Goal: Answer question/provide support: Share knowledge or assist other users

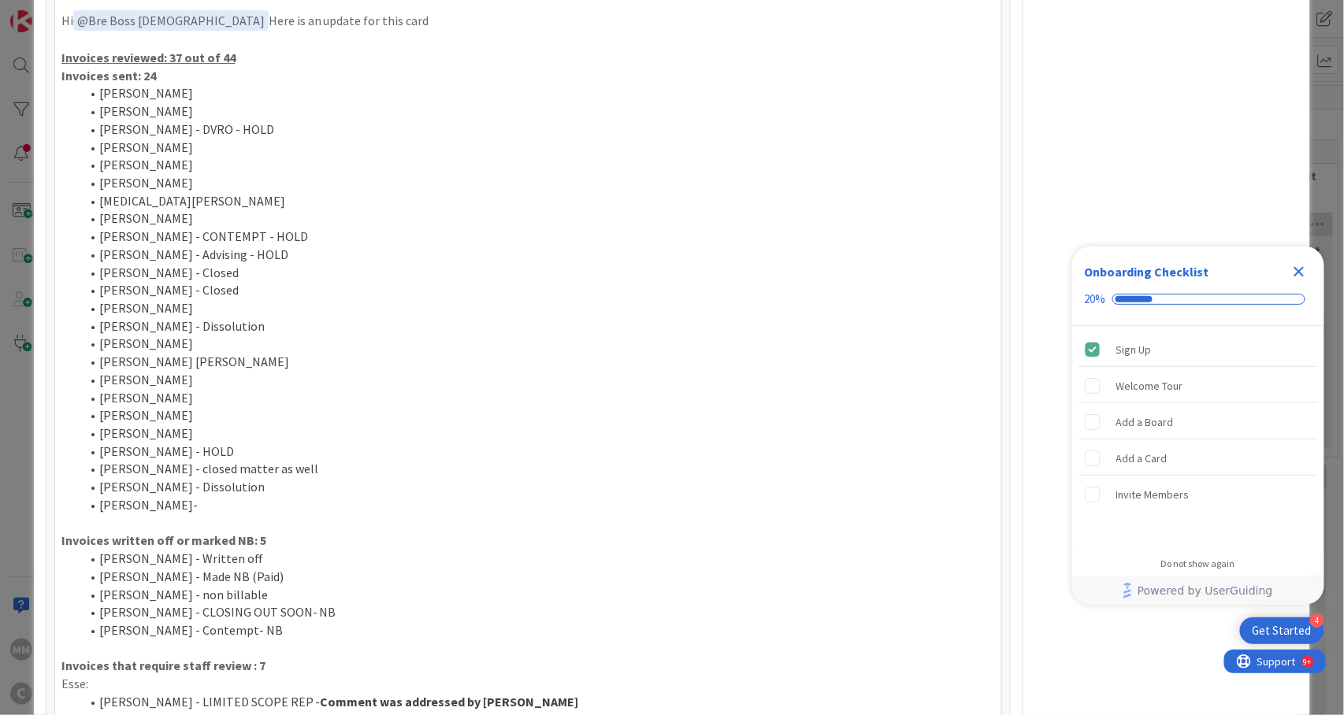
scroll to position [1680, 0]
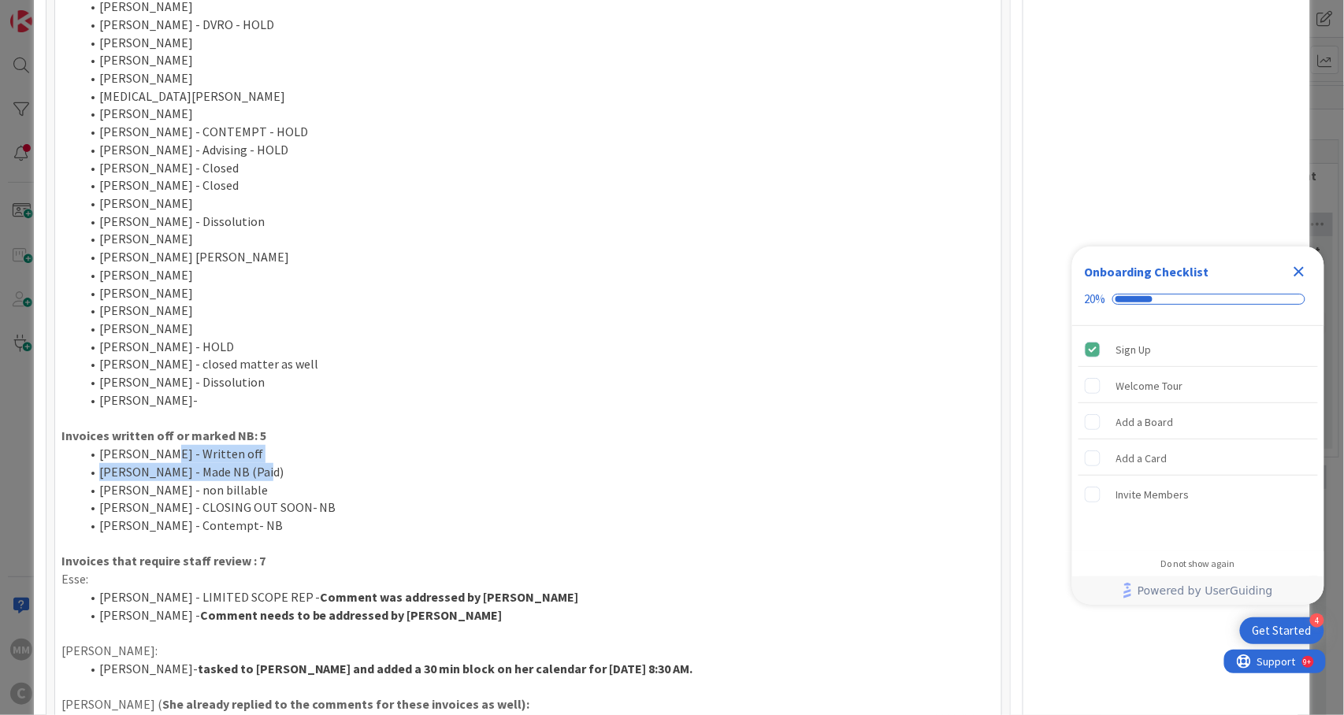
drag, startPoint x: 161, startPoint y: 424, endPoint x: 255, endPoint y: 438, distance: 95.6
click at [255, 445] on ol "[PERSON_NAME] - Written off [PERSON_NAME] - Made NB (Paid) [PERSON_NAME] - non …" at bounding box center [528, 490] width 934 height 90
click at [278, 517] on li "[PERSON_NAME] - Contempt- NB" at bounding box center [537, 526] width 915 height 18
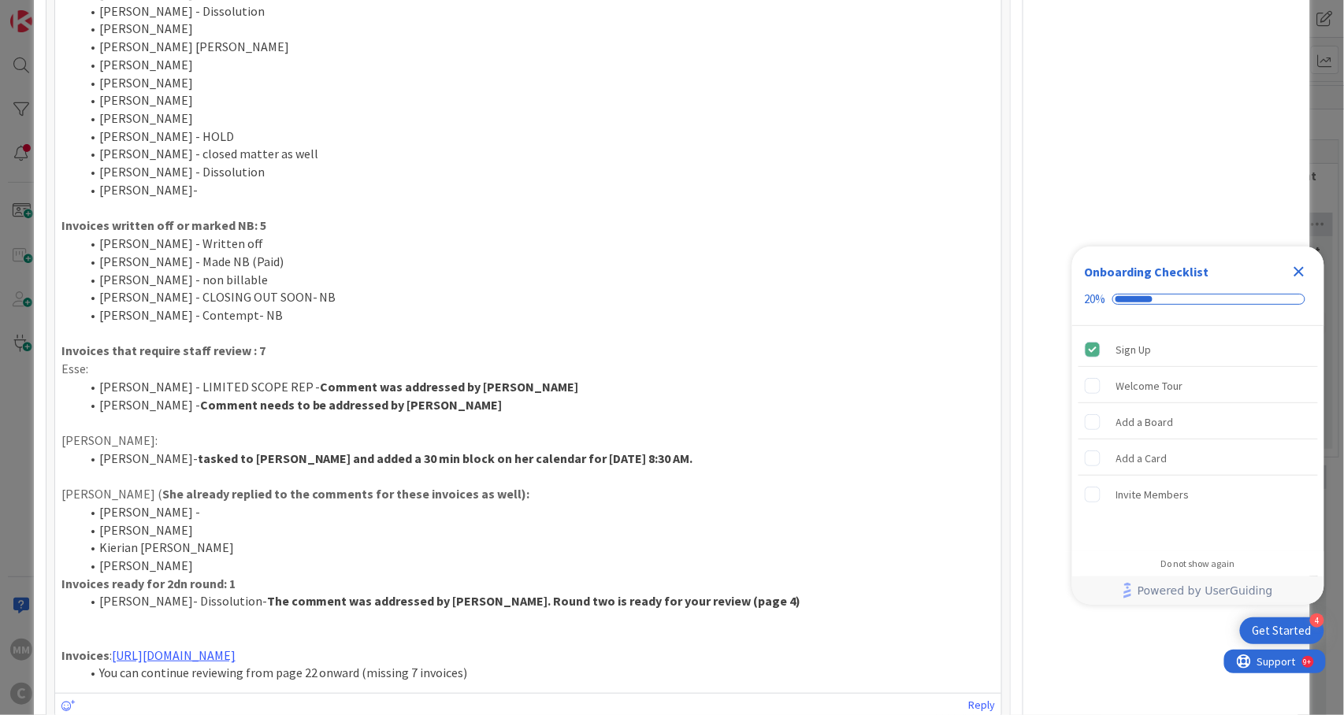
scroll to position [1996, 0]
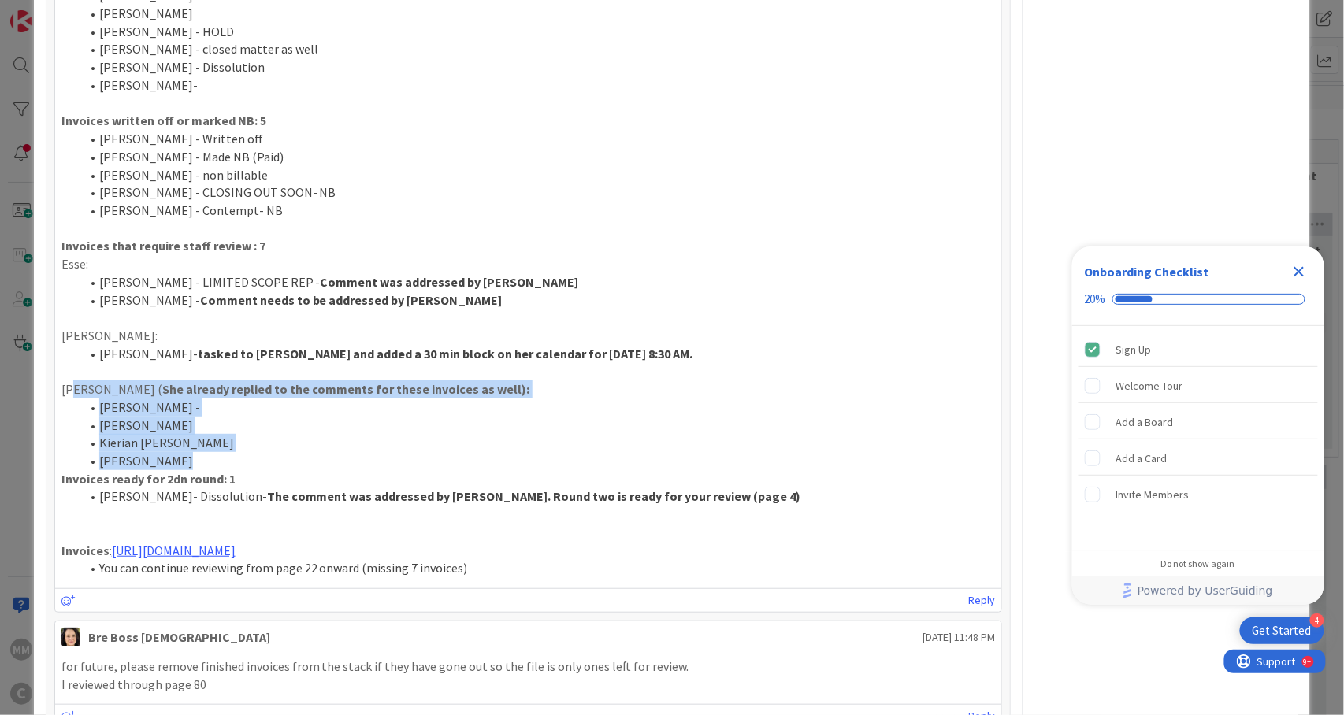
drag, startPoint x: 76, startPoint y: 364, endPoint x: 190, endPoint y: 426, distance: 130.1
click at [190, 426] on div "Hi ﻿ @ Bre Boss [DEMOGRAPHIC_DATA] ﻿ Here is an update for this card Invoices r…" at bounding box center [528, 84] width 934 height 988
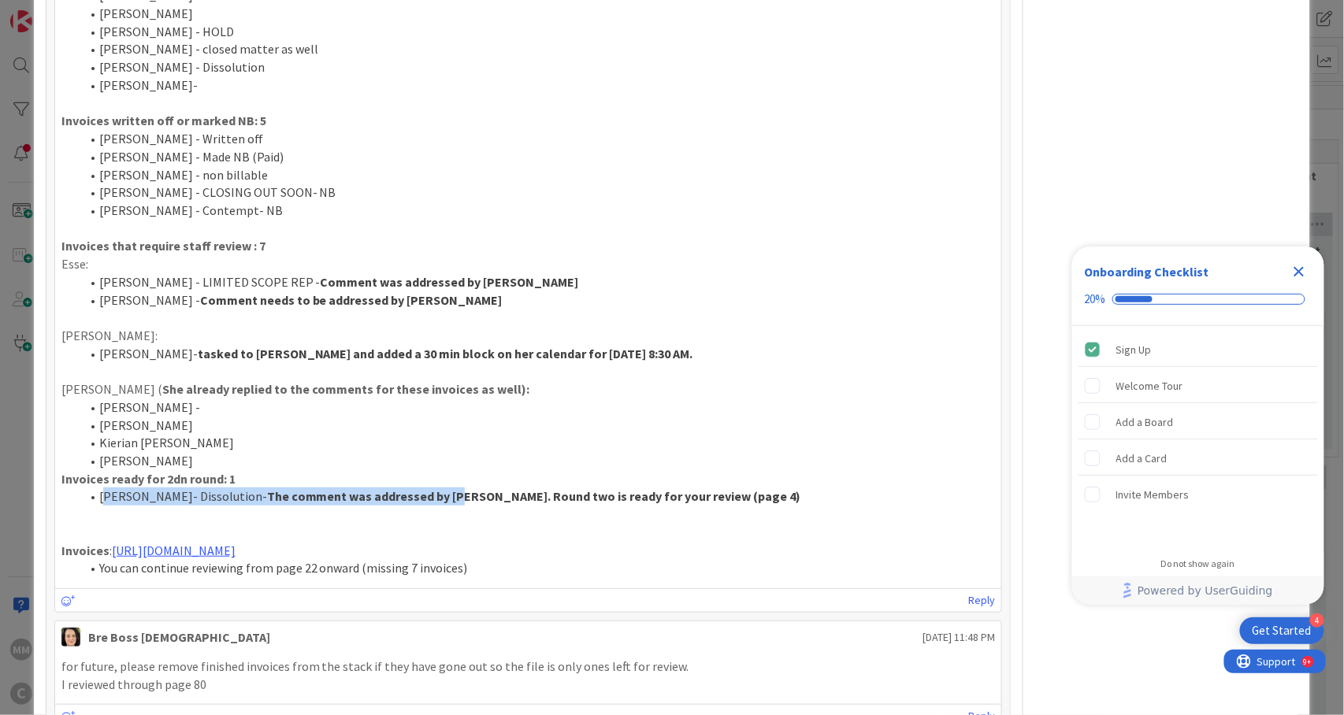
drag, startPoint x: 105, startPoint y: 460, endPoint x: 479, endPoint y: 461, distance: 374.2
click at [479, 488] on li "[PERSON_NAME]- Dissolution- The comment was addressed by [PERSON_NAME]. Round t…" at bounding box center [537, 497] width 915 height 18
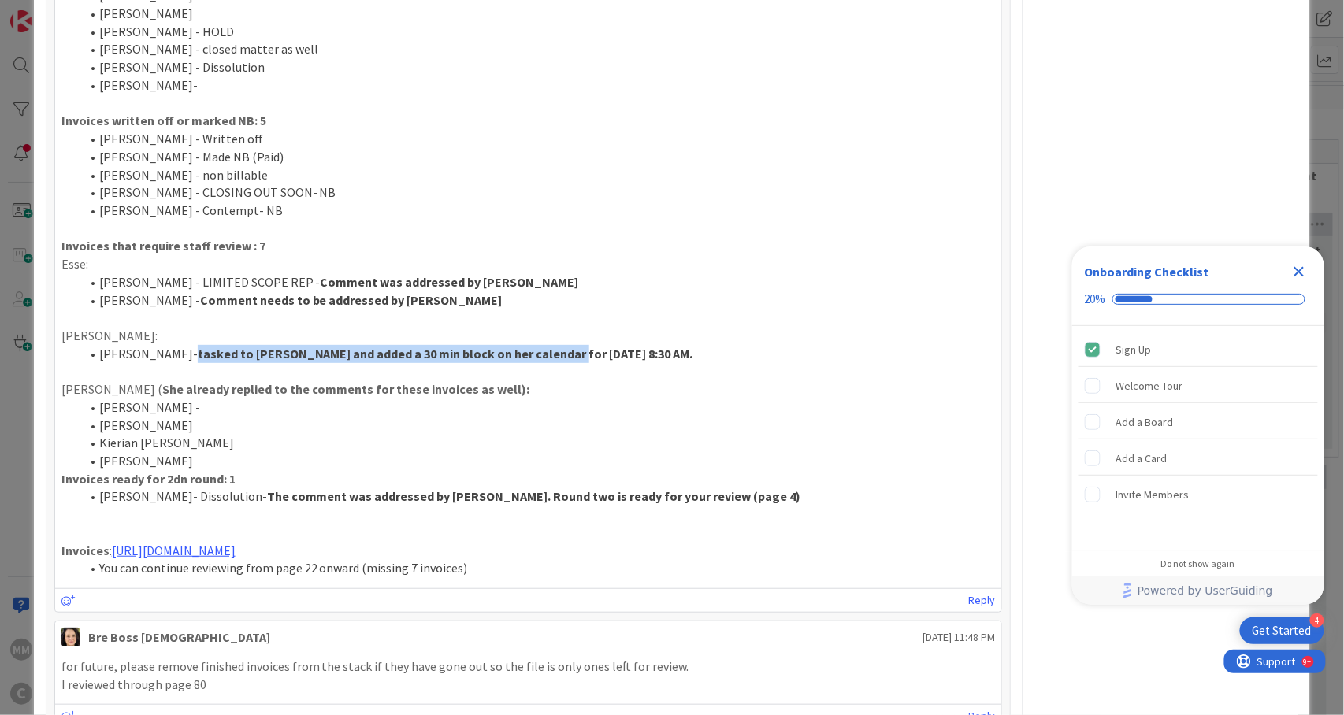
drag, startPoint x: 178, startPoint y: 322, endPoint x: 551, endPoint y: 328, distance: 373.5
click at [551, 345] on li "[PERSON_NAME]- tasked to [PERSON_NAME] and added a 30 min block on her calendar…" at bounding box center [537, 354] width 915 height 18
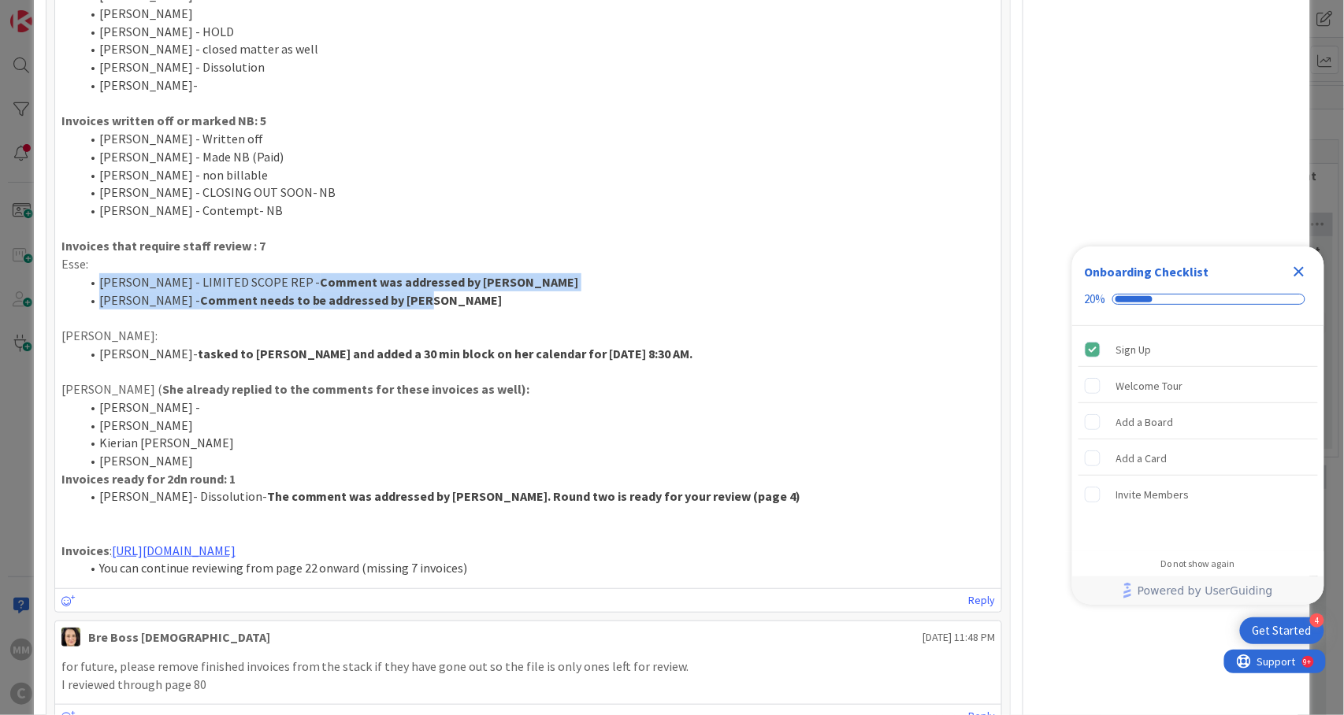
drag, startPoint x: 91, startPoint y: 251, endPoint x: 417, endPoint y: 269, distance: 325.9
click at [417, 273] on ol "[PERSON_NAME] - LIMITED SCOPE REP - Comment was addressed by [PERSON_NAME] [PER…" at bounding box center [528, 290] width 934 height 35
click at [459, 291] on li "[PERSON_NAME] - Comment needs to be addressed by [PERSON_NAME]" at bounding box center [537, 300] width 915 height 18
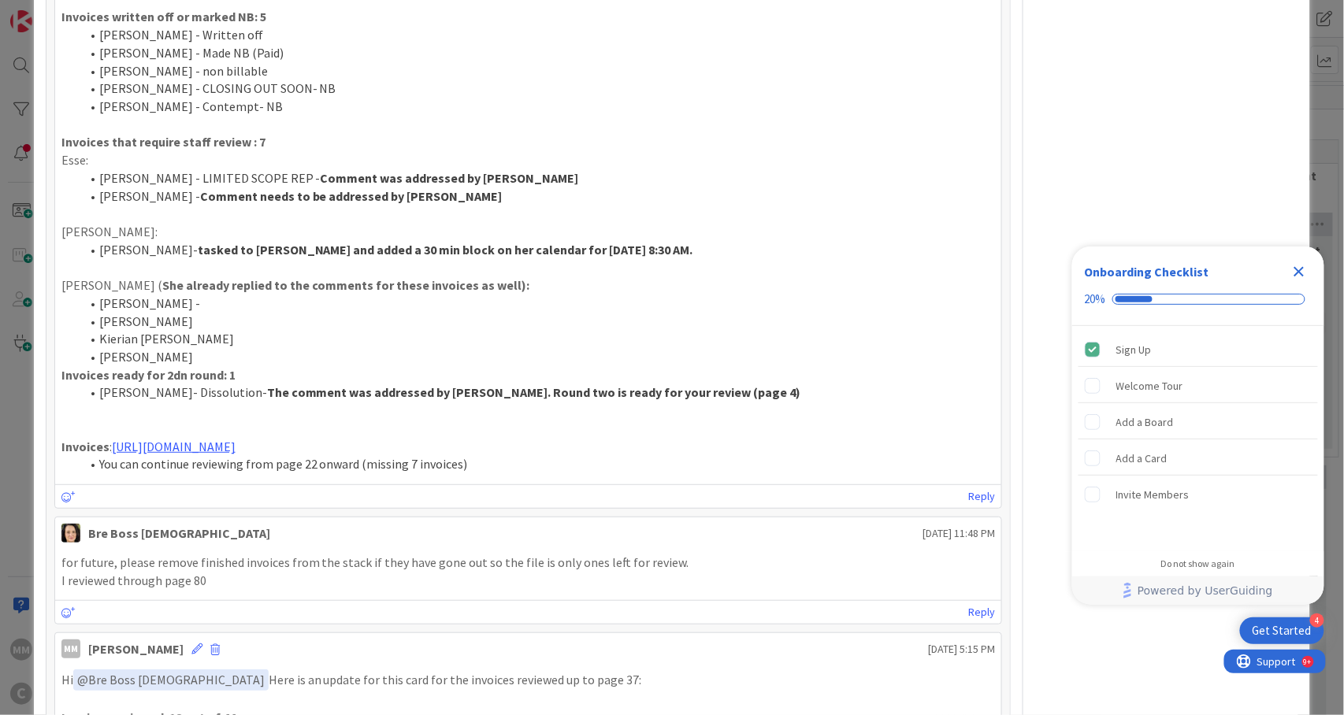
scroll to position [2100, 0]
drag, startPoint x: 388, startPoint y: 433, endPoint x: 436, endPoint y: 433, distance: 48.1
click at [436, 455] on li "You can continue reviewing from page 22 onward (missing 7 invoices)" at bounding box center [537, 464] width 915 height 18
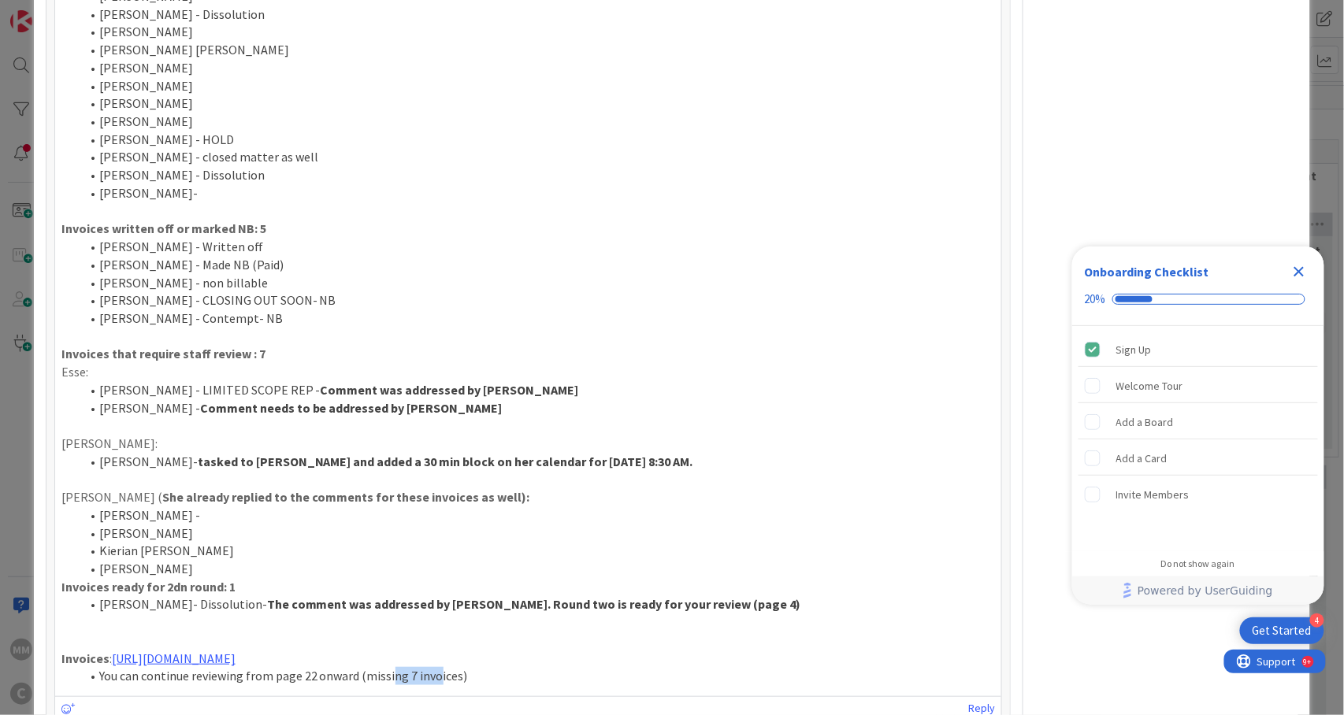
scroll to position [1891, 0]
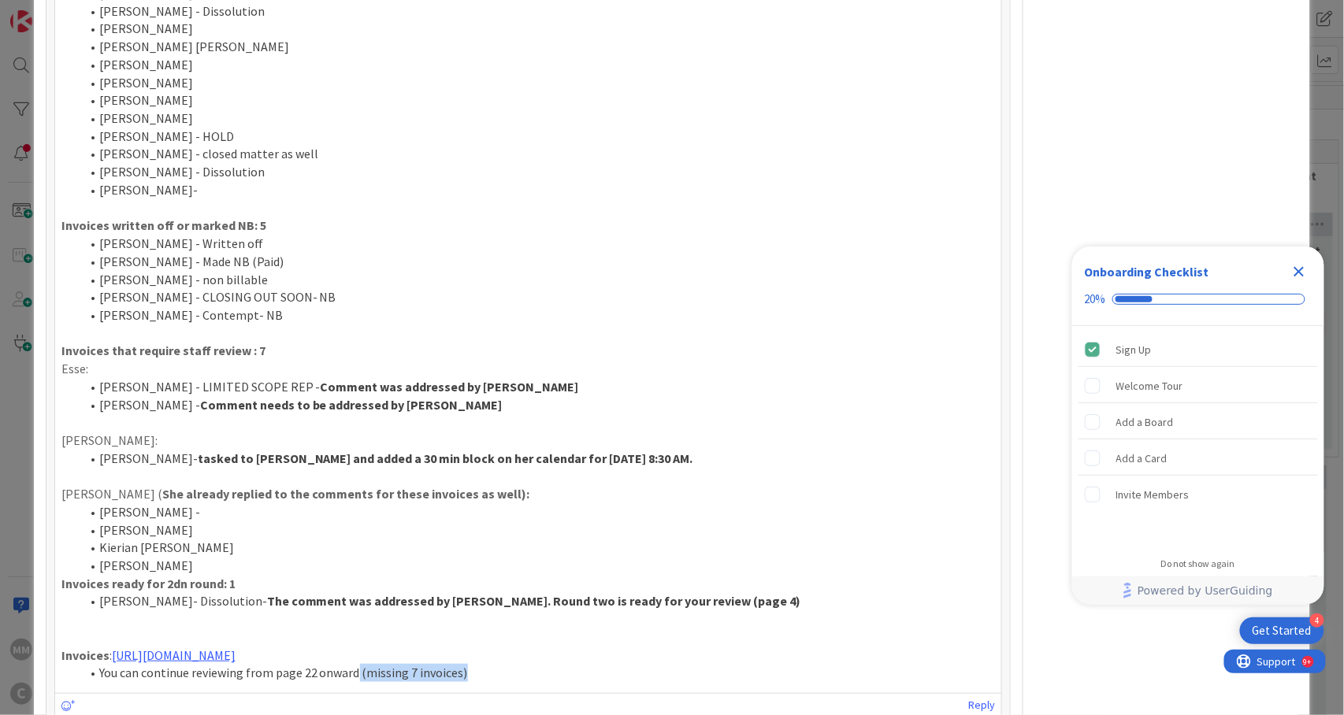
drag, startPoint x: 466, startPoint y: 647, endPoint x: 357, endPoint y: 641, distance: 109.6
click at [357, 664] on li "You can continue reviewing from page 22 onward (missing 7 invoices)" at bounding box center [537, 673] width 915 height 18
click at [530, 503] on li "[PERSON_NAME] -" at bounding box center [537, 512] width 915 height 18
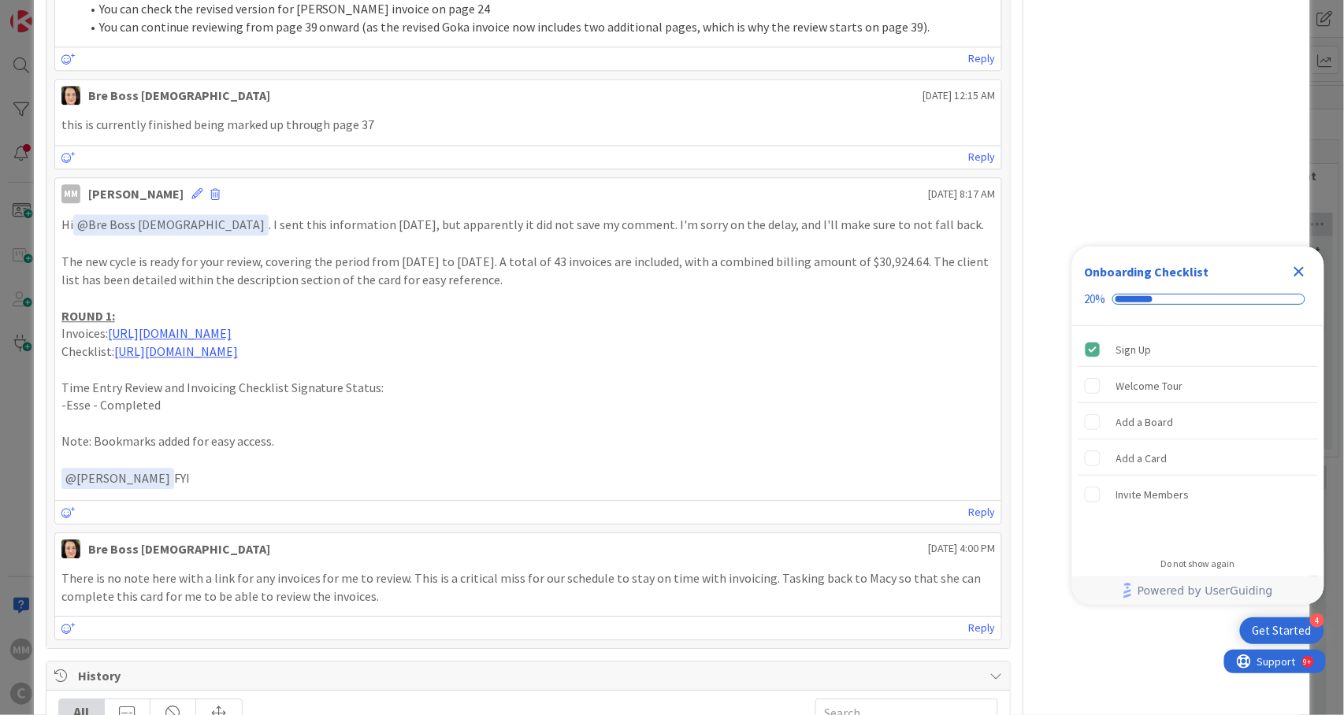
scroll to position [3151, 0]
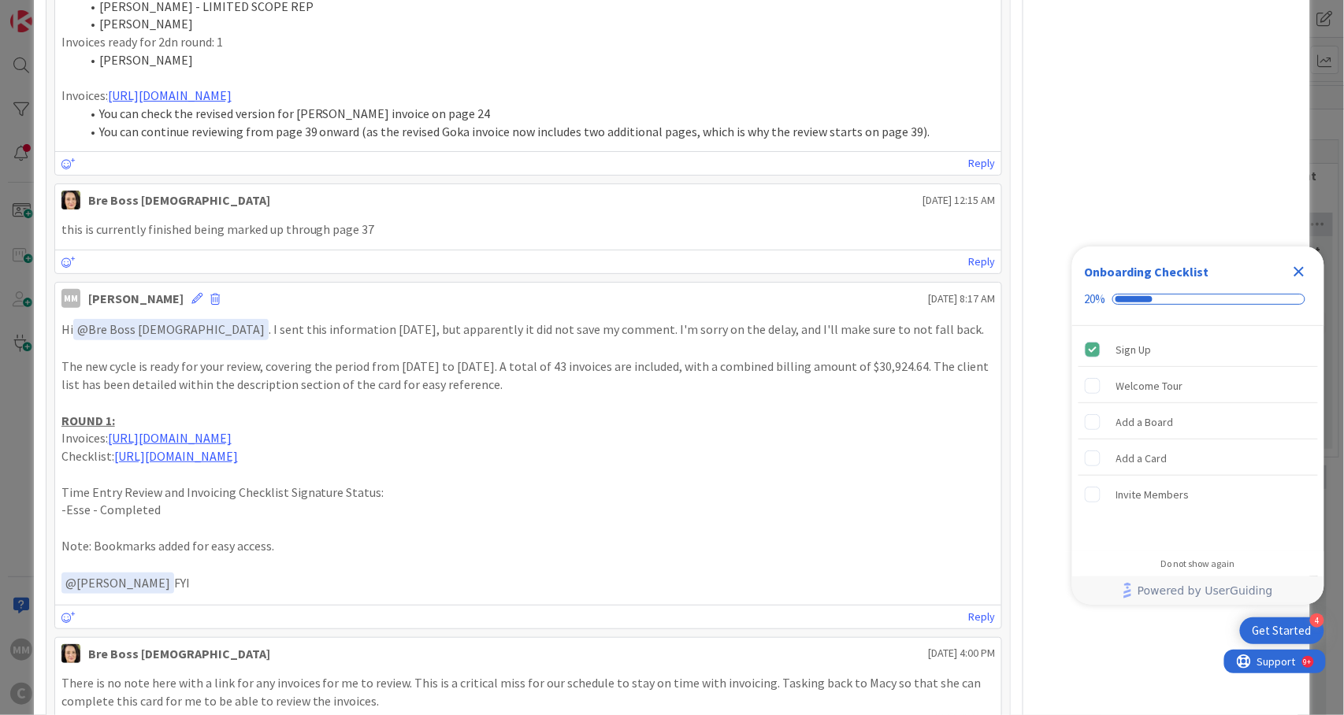
click at [630, 319] on p "Hi ﻿ @ Bre Boss [DEMOGRAPHIC_DATA] ﻿ . I sent this information [DATE], but appa…" at bounding box center [528, 329] width 934 height 21
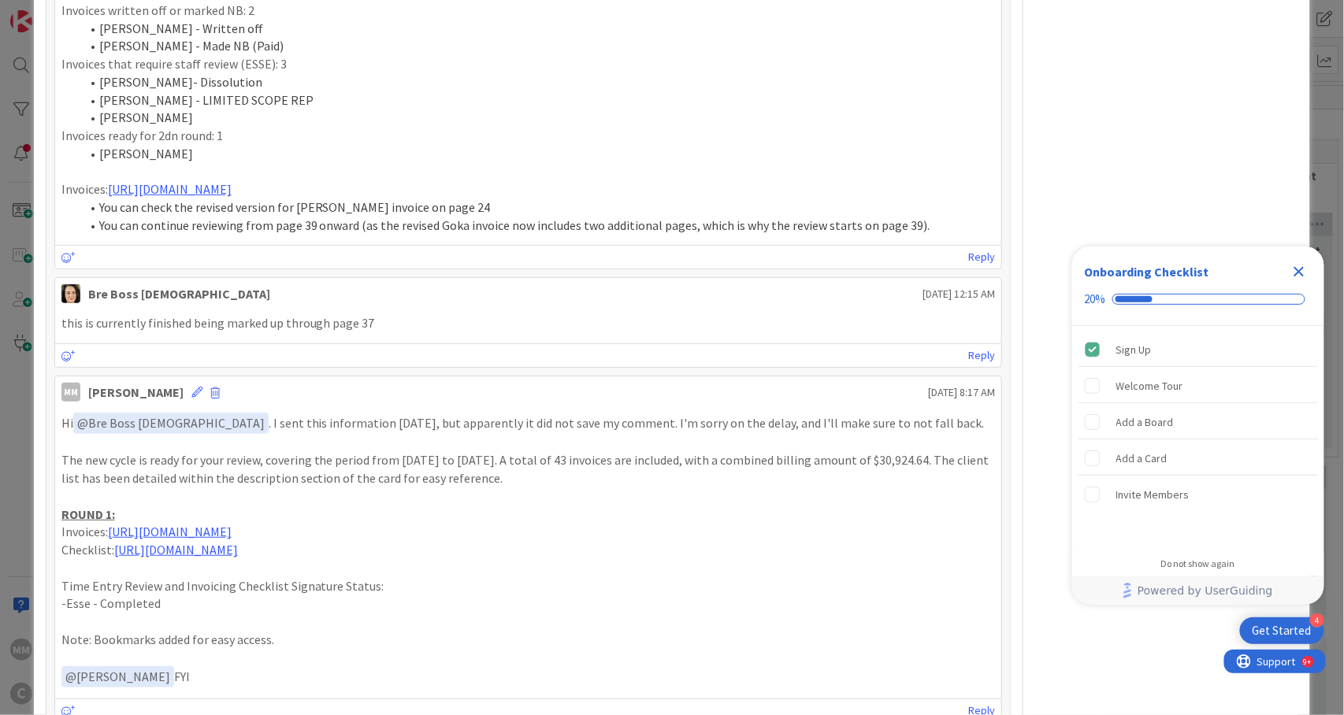
scroll to position [3046, 0]
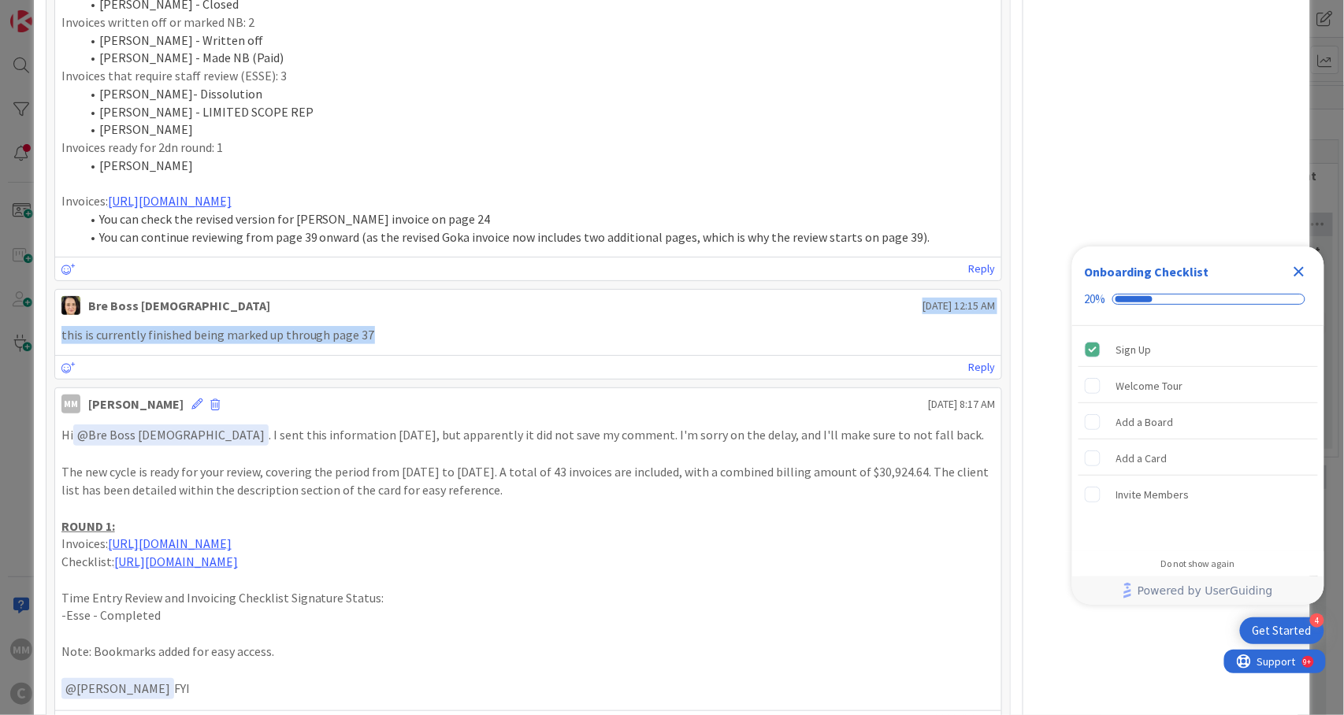
click at [808, 289] on div "Bre Boss [DEMOGRAPHIC_DATA] [DATE] 12:15 AM this is currently finished being ma…" at bounding box center [528, 334] width 949 height 91
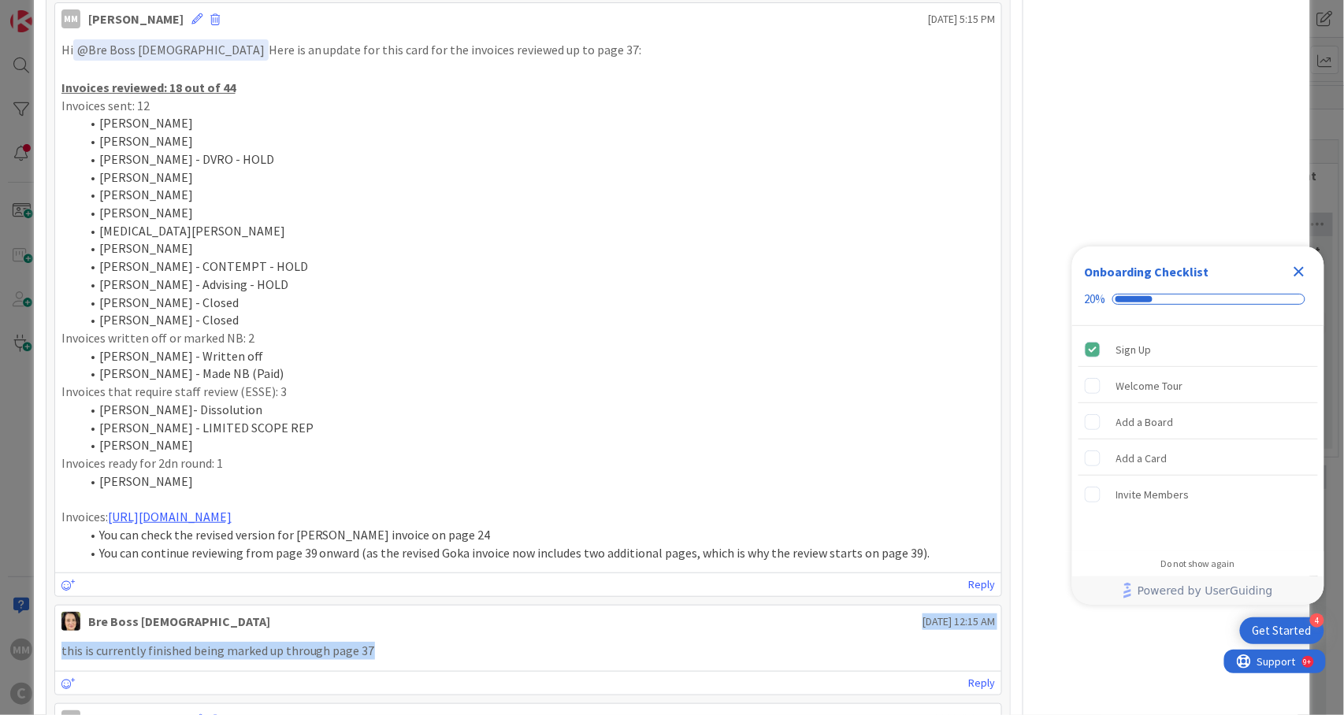
scroll to position [2626, 0]
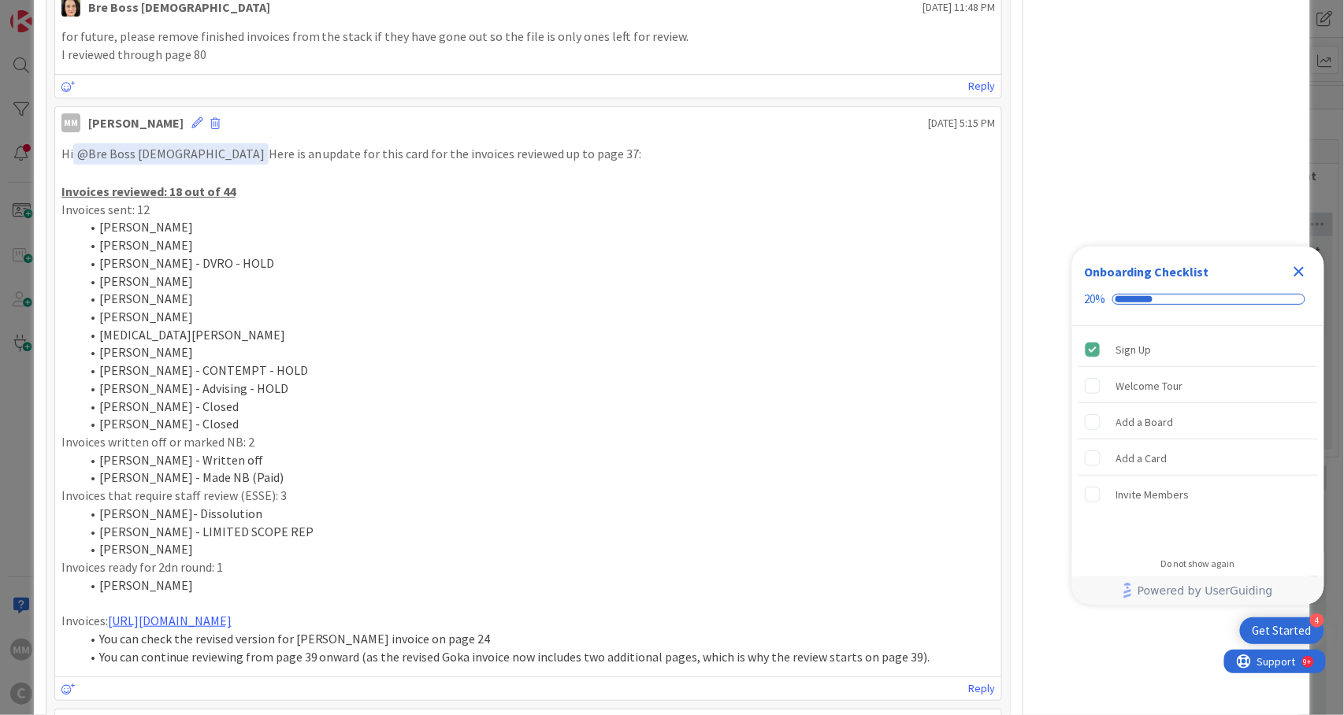
click at [641, 343] on li "[PERSON_NAME]" at bounding box center [537, 352] width 915 height 18
drag, startPoint x: 496, startPoint y: 143, endPoint x: 466, endPoint y: 485, distance: 344.0
click at [451, 487] on div "Hi ﻿ @ Bre Boss [DEMOGRAPHIC_DATA] ﻿ Here is an update for this card for the in…" at bounding box center [528, 404] width 934 height 522
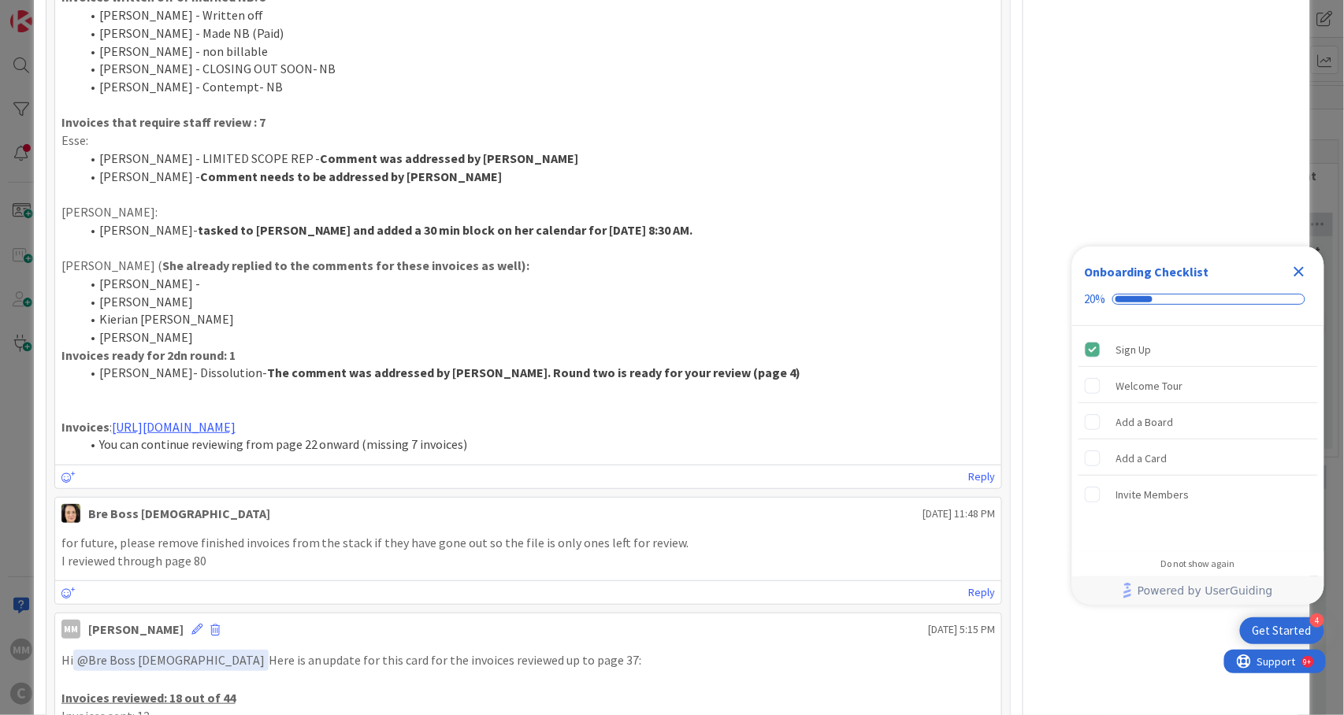
scroll to position [2100, 0]
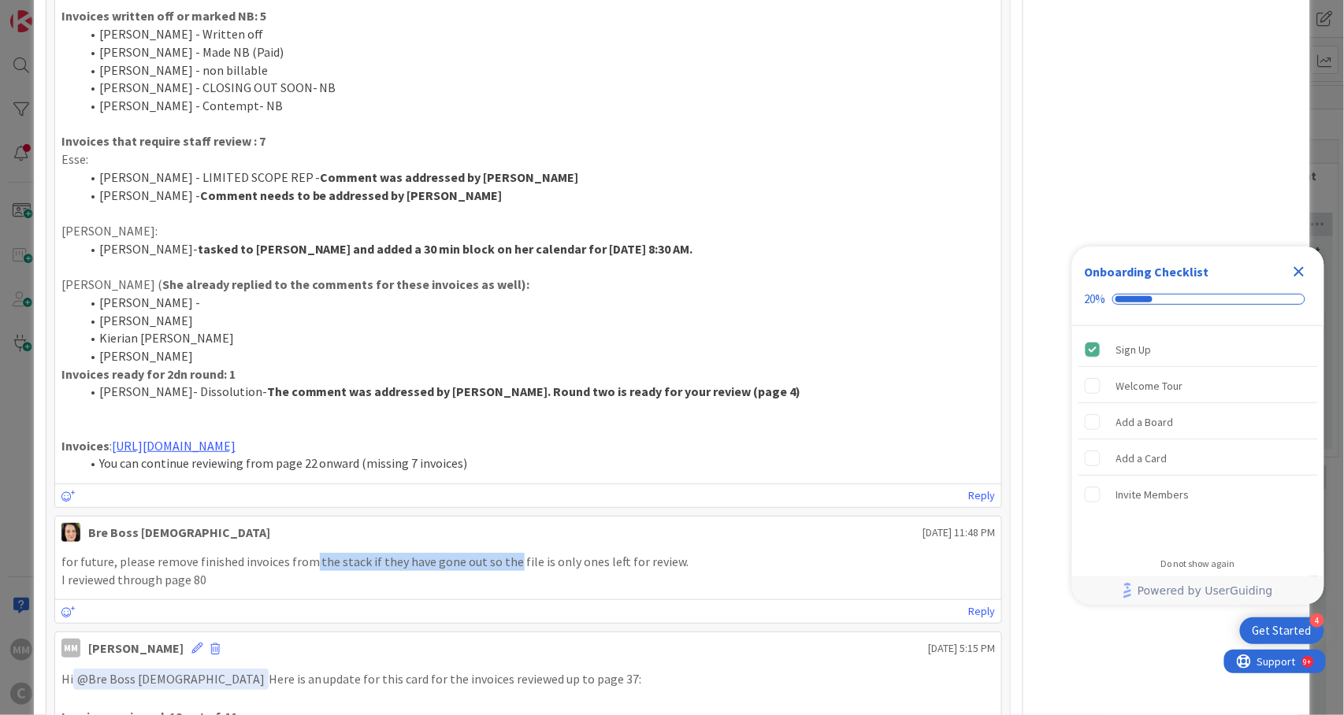
drag, startPoint x: 306, startPoint y: 531, endPoint x: 507, endPoint y: 531, distance: 201.7
click at [507, 553] on p "for future, please remove finished invoices from the stack if they have gone ou…" at bounding box center [528, 562] width 934 height 18
click at [221, 571] on p "I reviewed through page 80" at bounding box center [528, 580] width 934 height 18
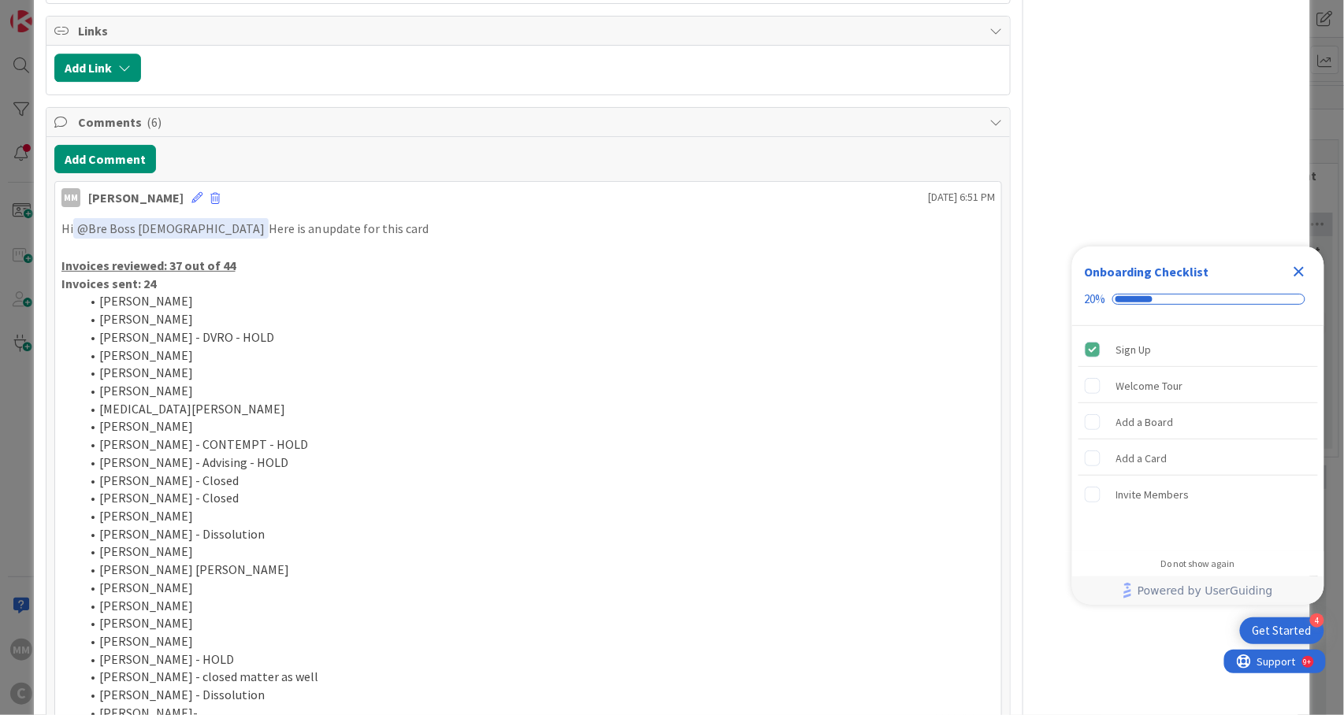
scroll to position [1365, 0]
drag, startPoint x: 718, startPoint y: 310, endPoint x: 651, endPoint y: 569, distance: 267.9
click at [651, 569] on ol "[PERSON_NAME] [PERSON_NAME] [PERSON_NAME] - DVRO - HOLD [PERSON_NAME] [PERSON_N…" at bounding box center [528, 509] width 934 height 429
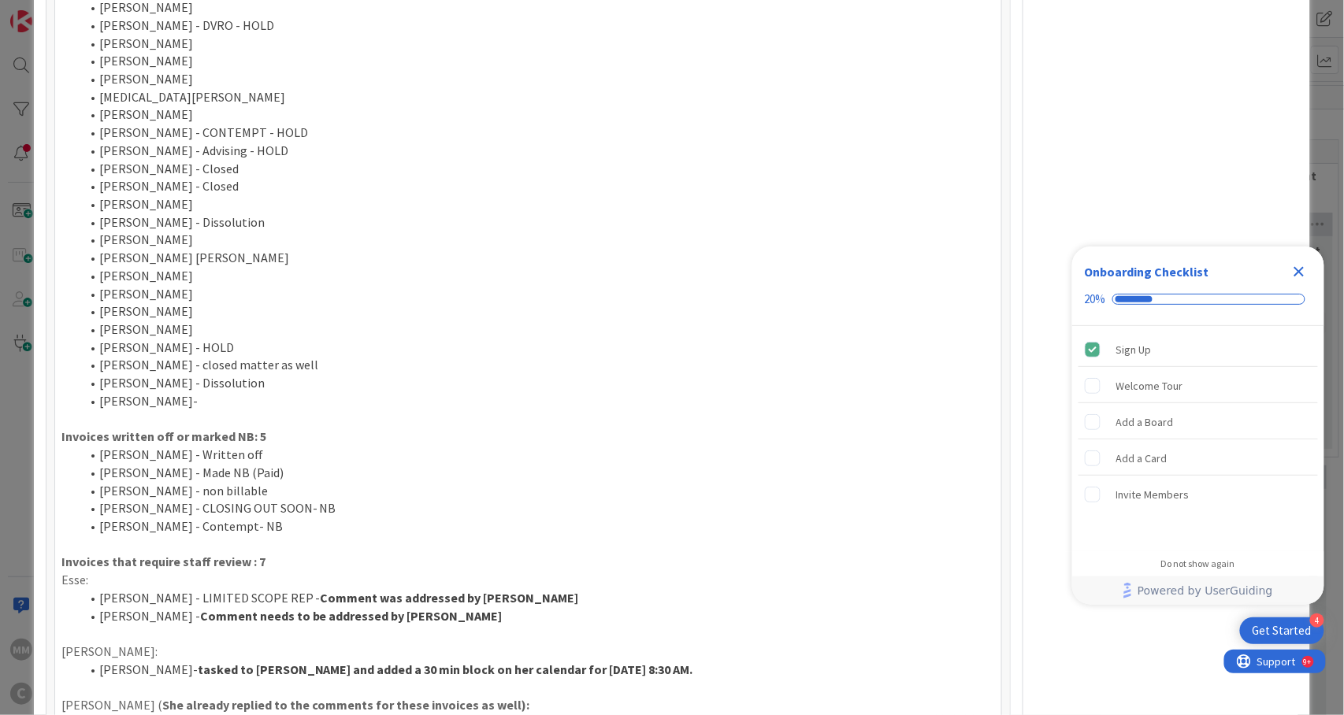
click at [619, 446] on li "[PERSON_NAME] - Written off" at bounding box center [537, 455] width 915 height 18
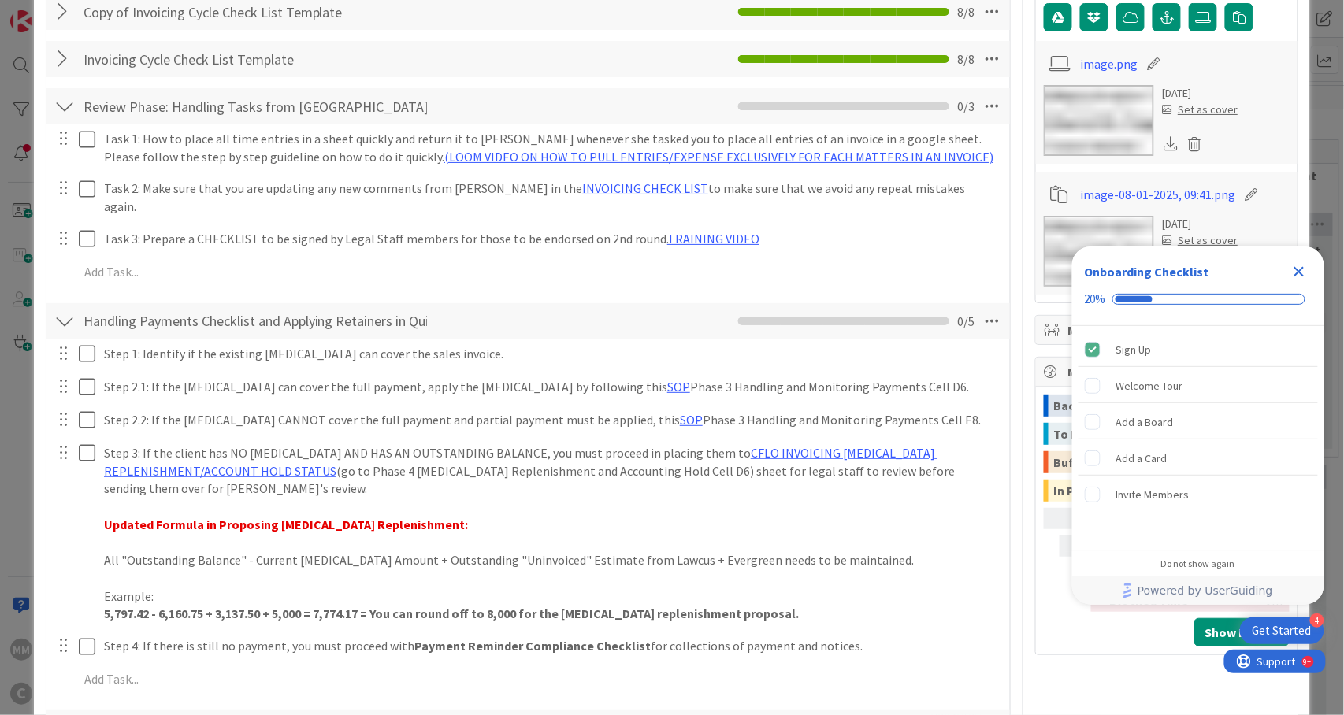
scroll to position [0, 0]
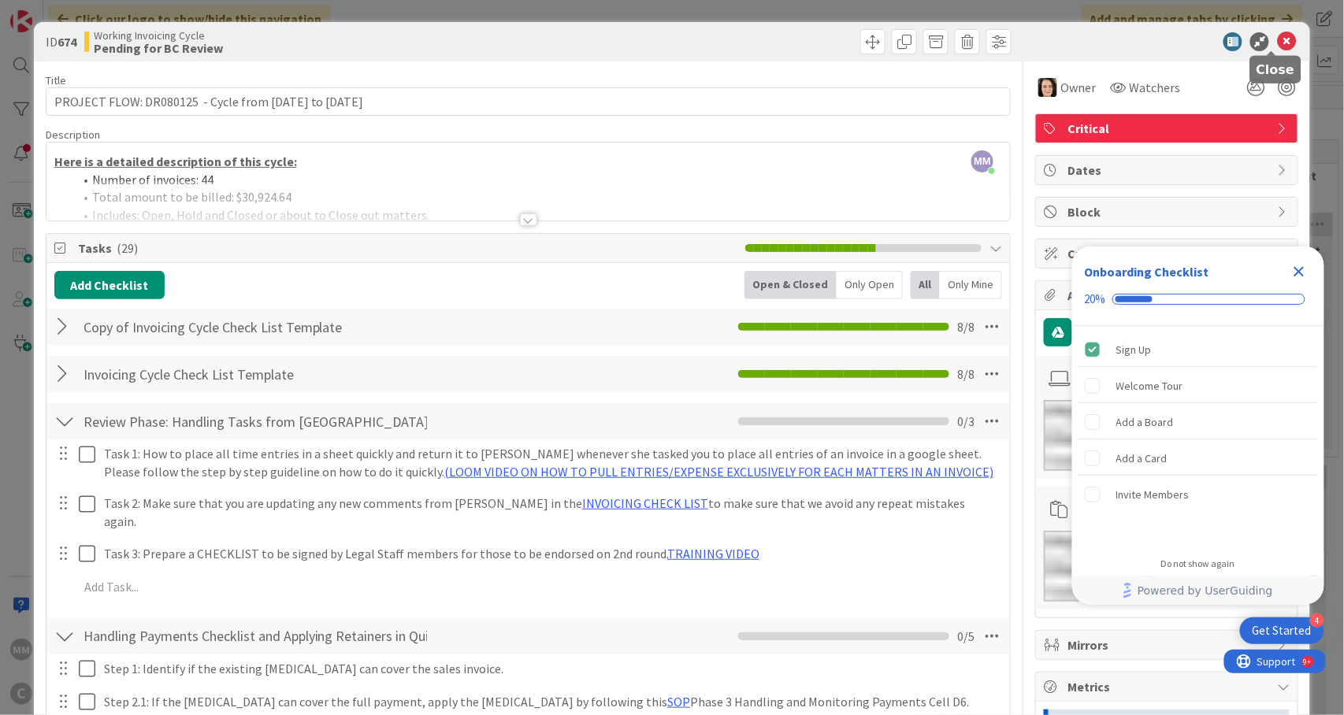
click at [1277, 38] on icon at bounding box center [1286, 41] width 19 height 19
